Goal: Check status: Check status

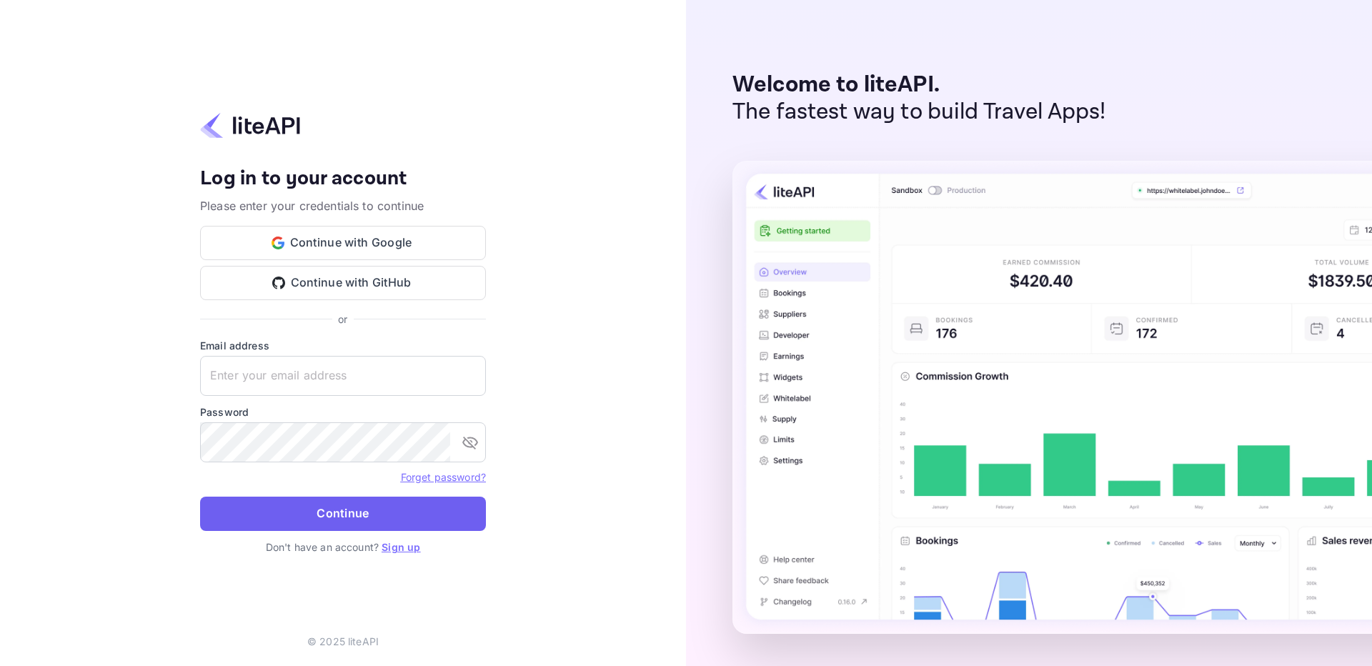
type input "adminpassword_support@yandex-team.ru"
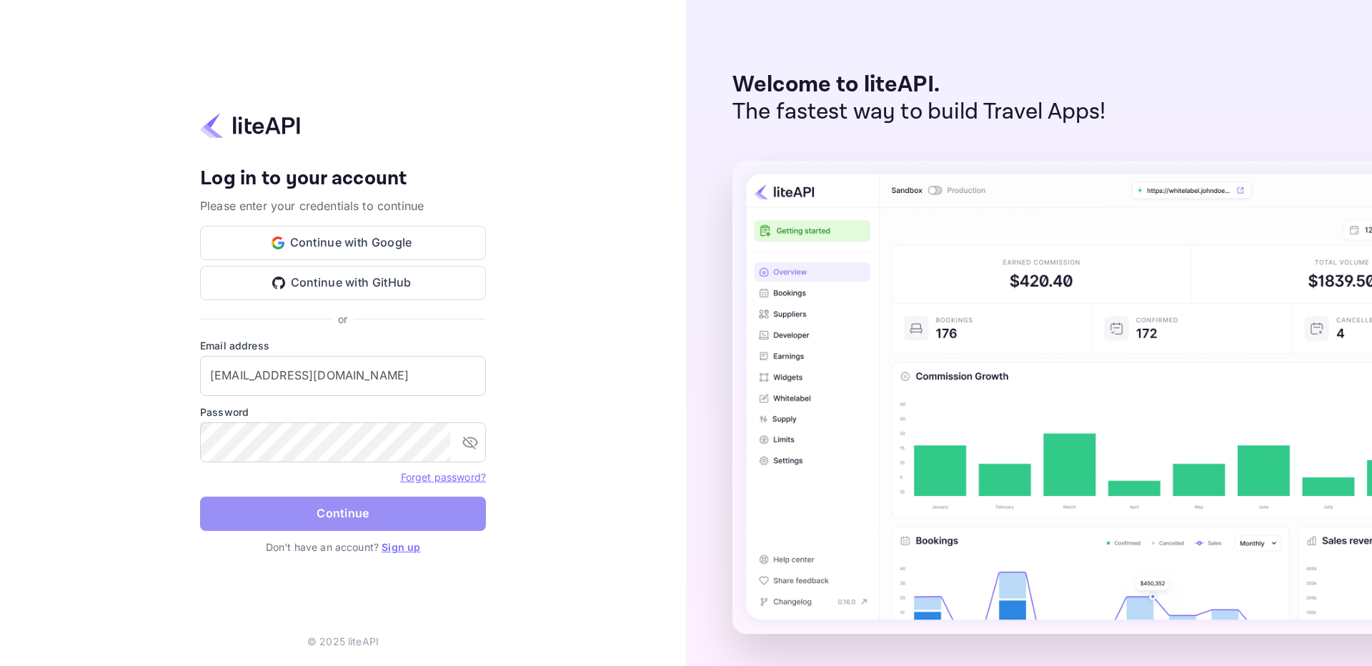
click at [347, 502] on button "Continue" at bounding box center [343, 514] width 286 height 34
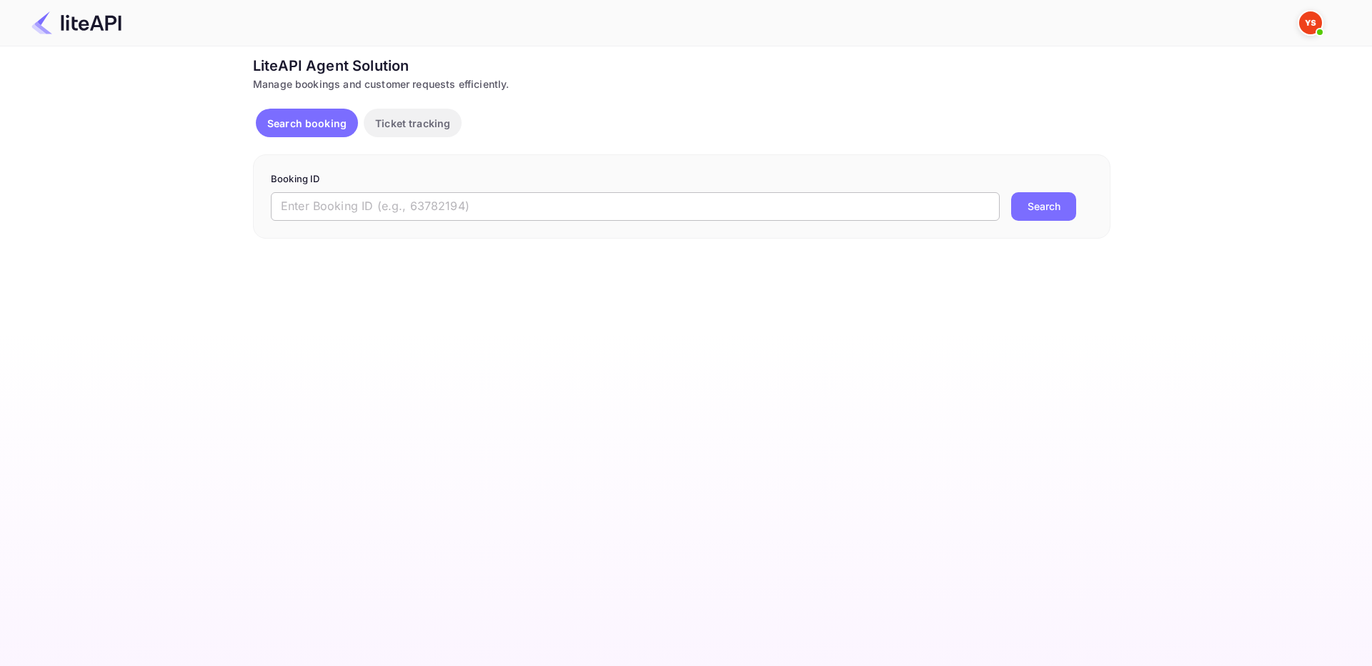
click at [540, 193] on input "text" at bounding box center [635, 206] width 729 height 29
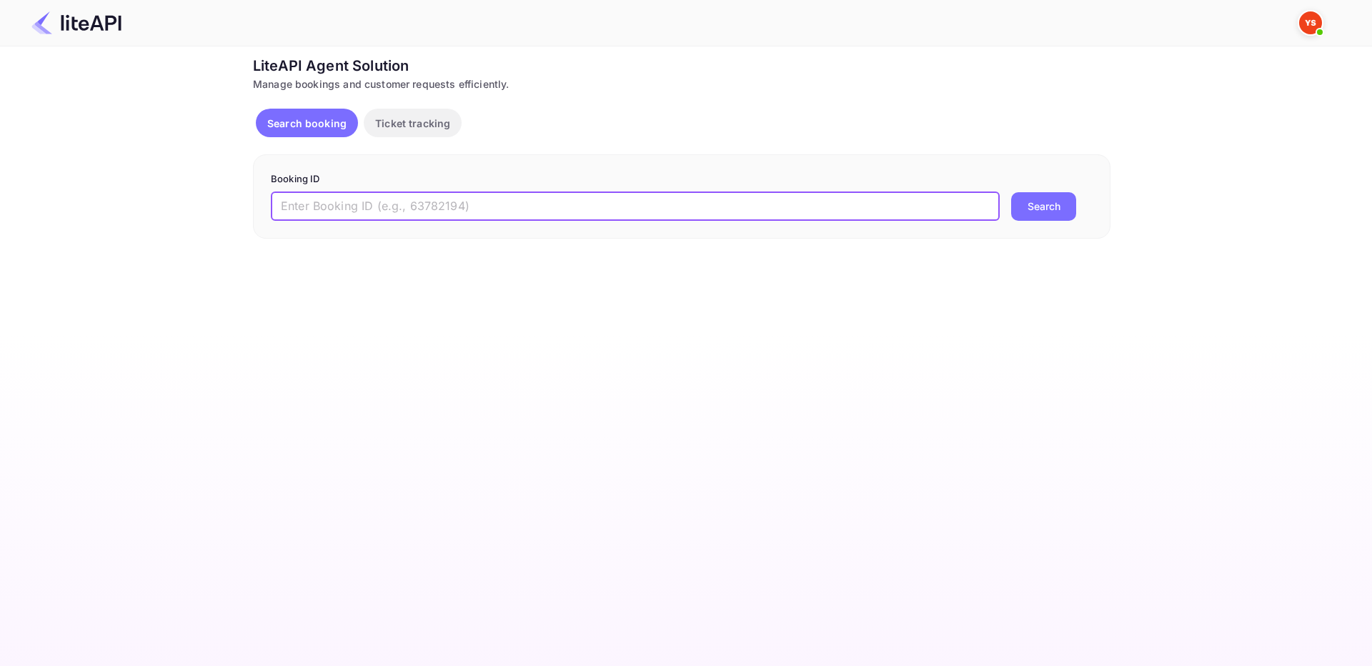
paste input "7958302"
type input "7958302"
click at [1054, 202] on button "Search" at bounding box center [1043, 206] width 65 height 29
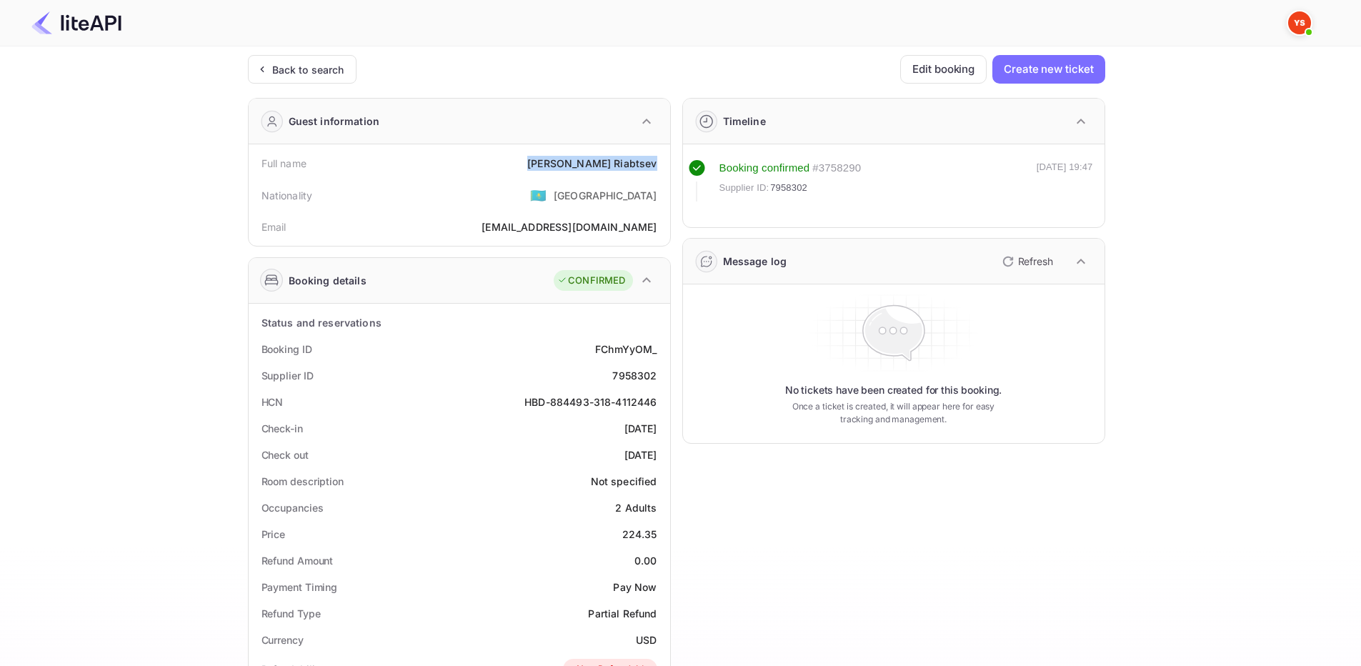
drag, startPoint x: 569, startPoint y: 166, endPoint x: 662, endPoint y: 164, distance: 93.6
click at [662, 164] on div "Full name Nikolai Riabtsev" at bounding box center [459, 163] width 410 height 26
copy div "Nikolai Riabtsev"
drag, startPoint x: 619, startPoint y: 532, endPoint x: 640, endPoint y: 469, distance: 66.2
click at [663, 534] on div "Price 224.35" at bounding box center [459, 534] width 410 height 26
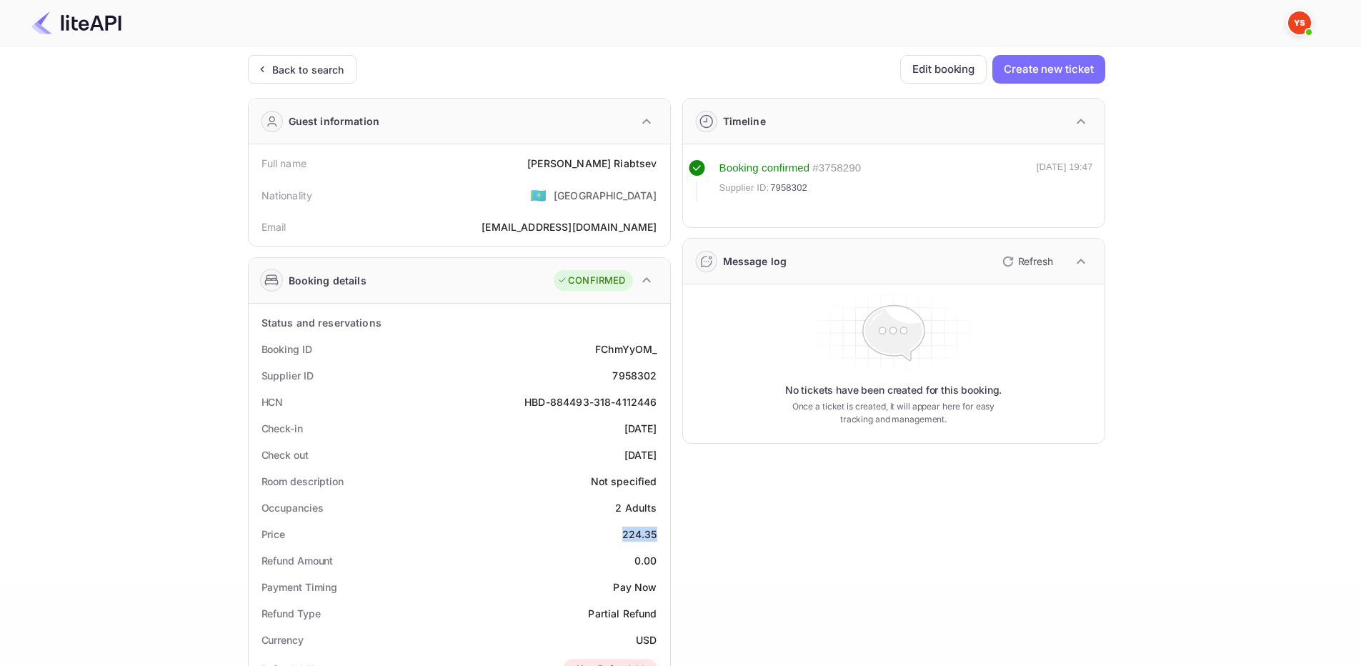
copy div "224.35"
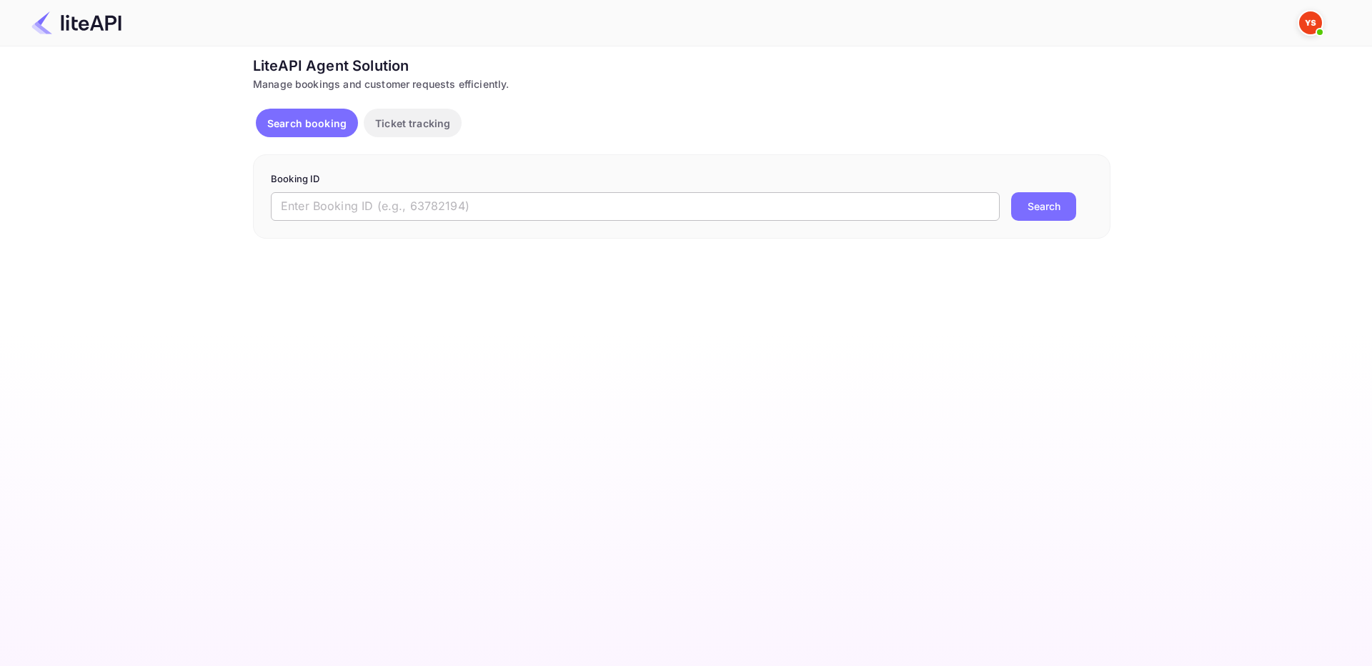
click at [419, 200] on input "text" at bounding box center [635, 206] width 729 height 29
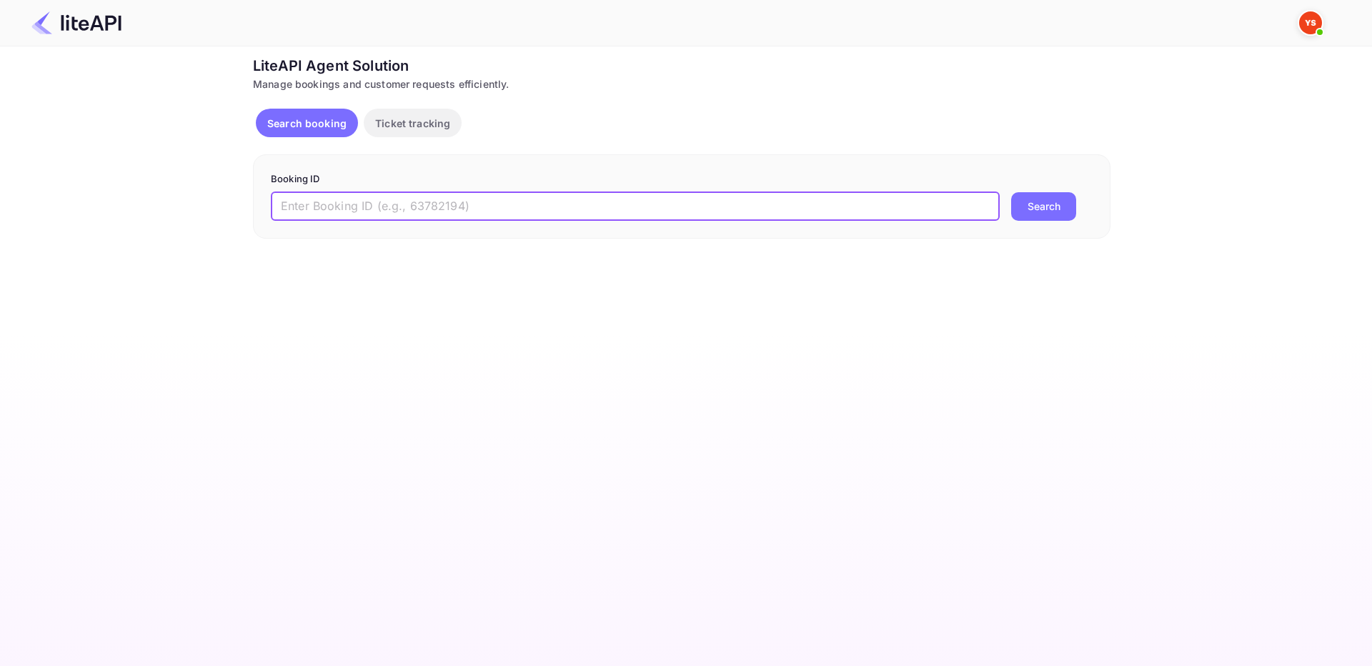
paste input "8892882"
type input "8892882"
click at [1052, 206] on button "Search" at bounding box center [1043, 206] width 65 height 29
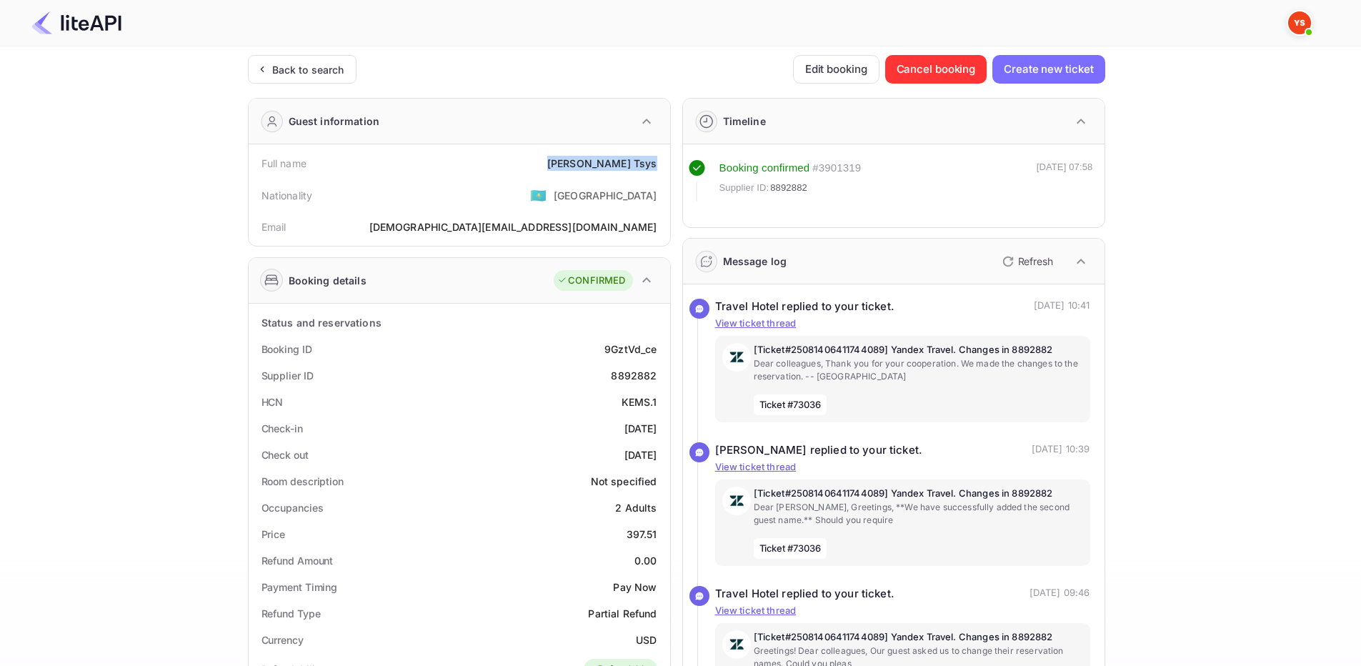
drag, startPoint x: 619, startPoint y: 164, endPoint x: 659, endPoint y: 169, distance: 40.2
click at [659, 169] on div "Full name [PERSON_NAME]" at bounding box center [459, 163] width 410 height 26
copy div "[PERSON_NAME]"
drag, startPoint x: 630, startPoint y: 542, endPoint x: 667, endPoint y: 541, distance: 36.4
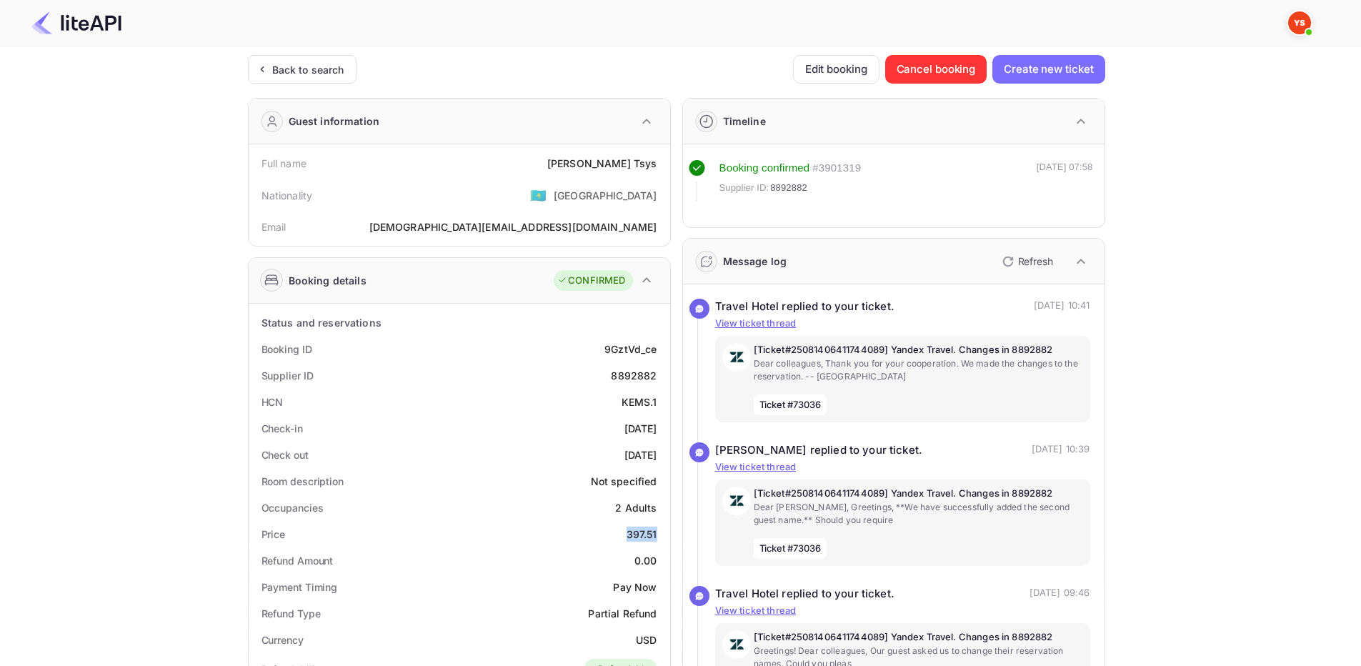
copy div "397.51"
